Goal: Transaction & Acquisition: Book appointment/travel/reservation

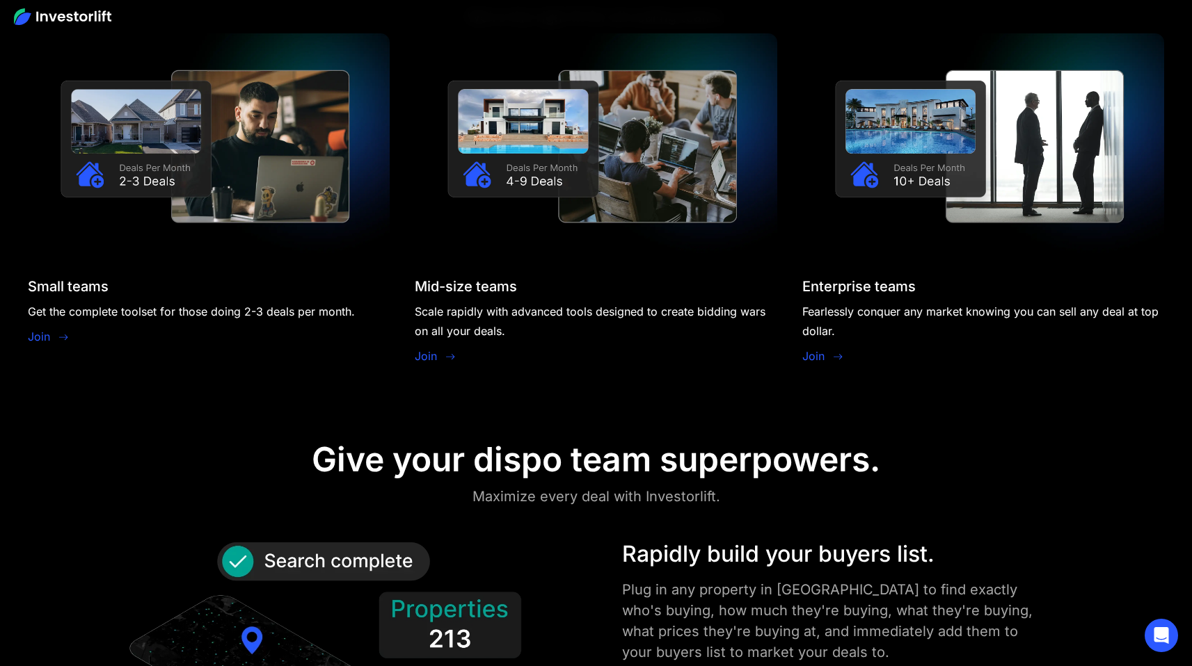
scroll to position [1412, 0]
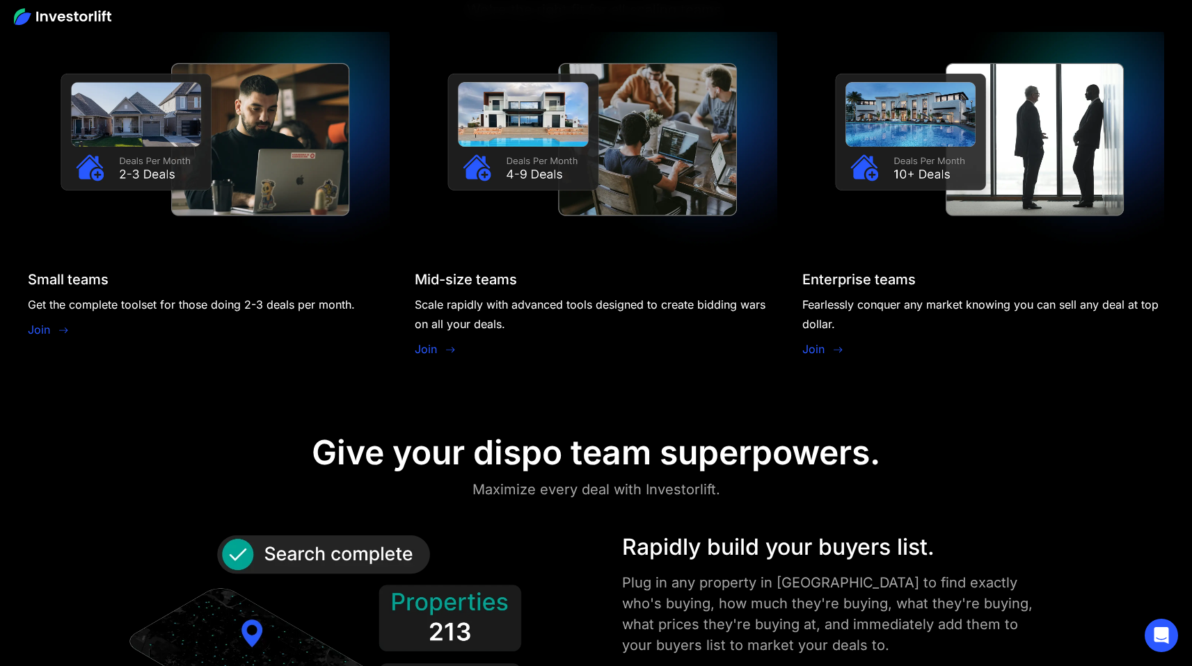
click at [40, 328] on link "Join" at bounding box center [39, 329] width 22 height 17
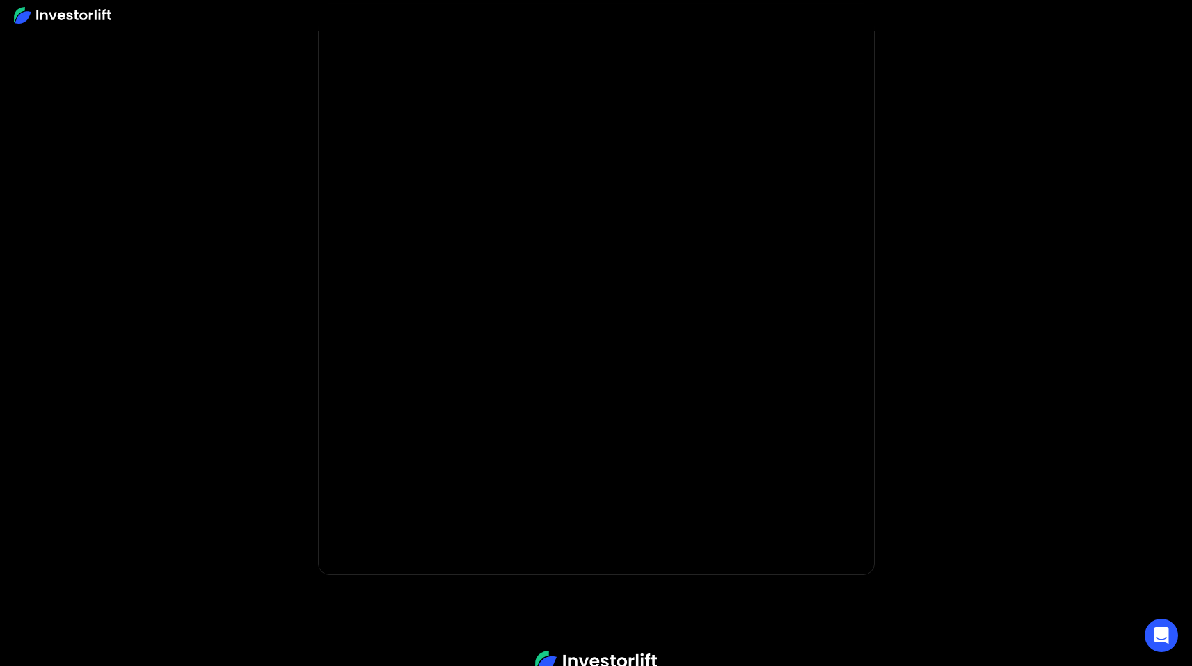
scroll to position [166, 0]
